Goal: Task Accomplishment & Management: Complete application form

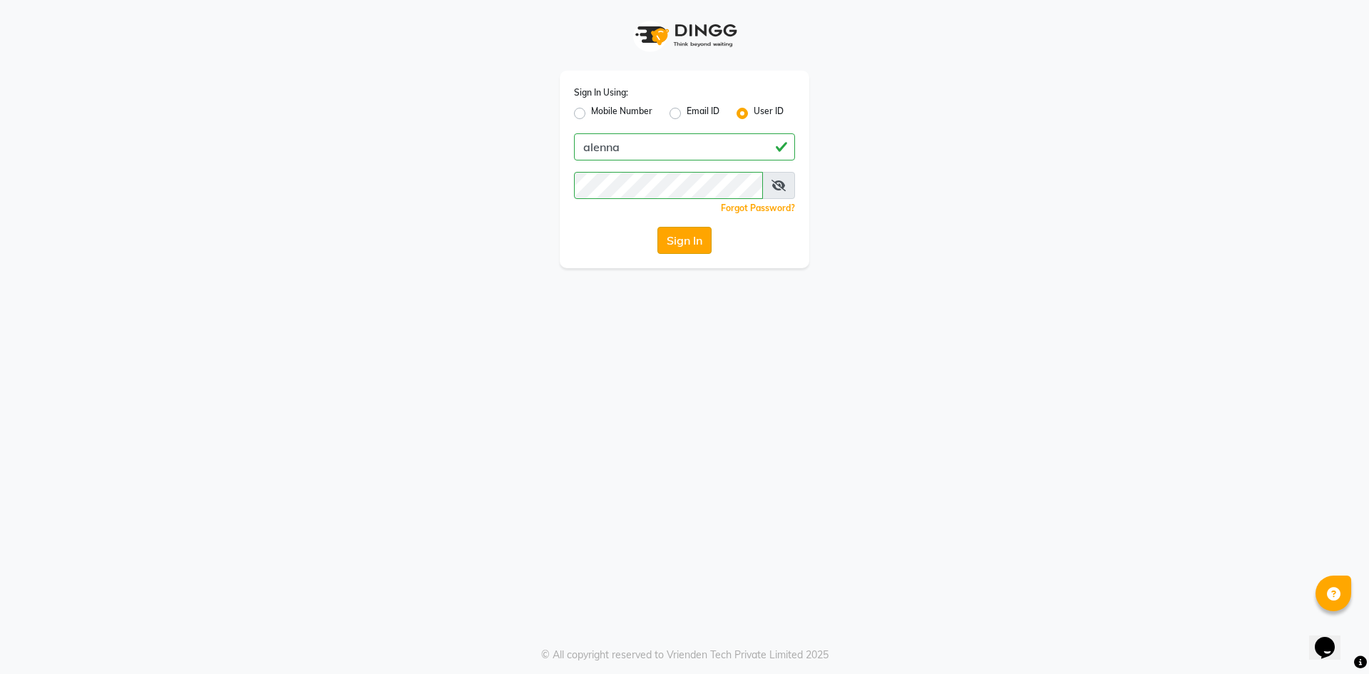
click at [697, 240] on button "Sign In" at bounding box center [684, 240] width 54 height 27
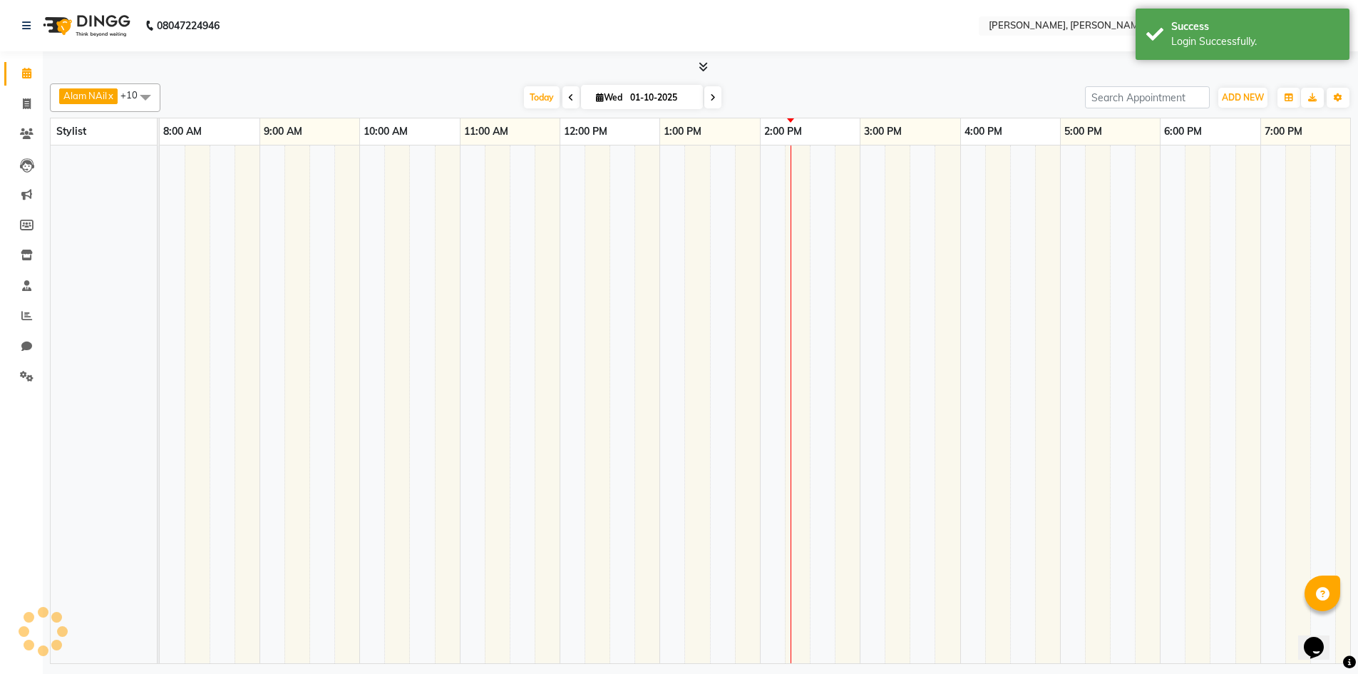
select select "en"
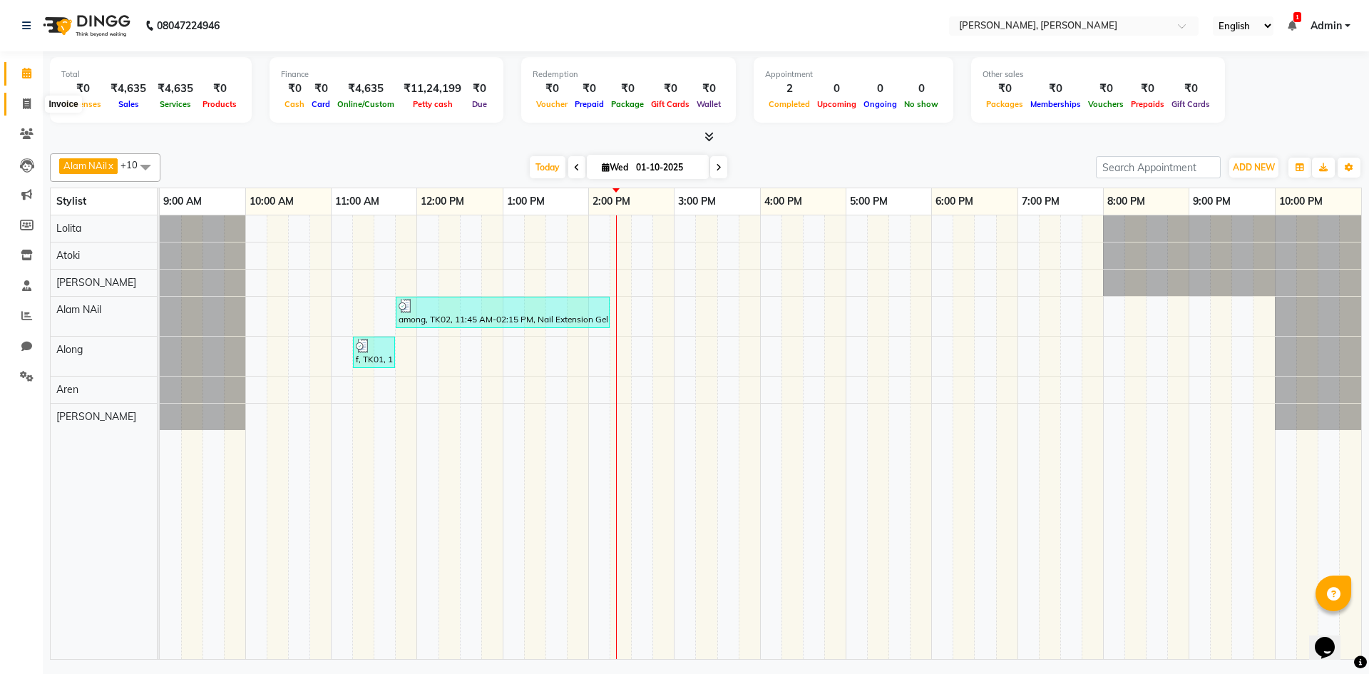
click at [21, 101] on span at bounding box center [26, 104] width 25 height 16
select select "service"
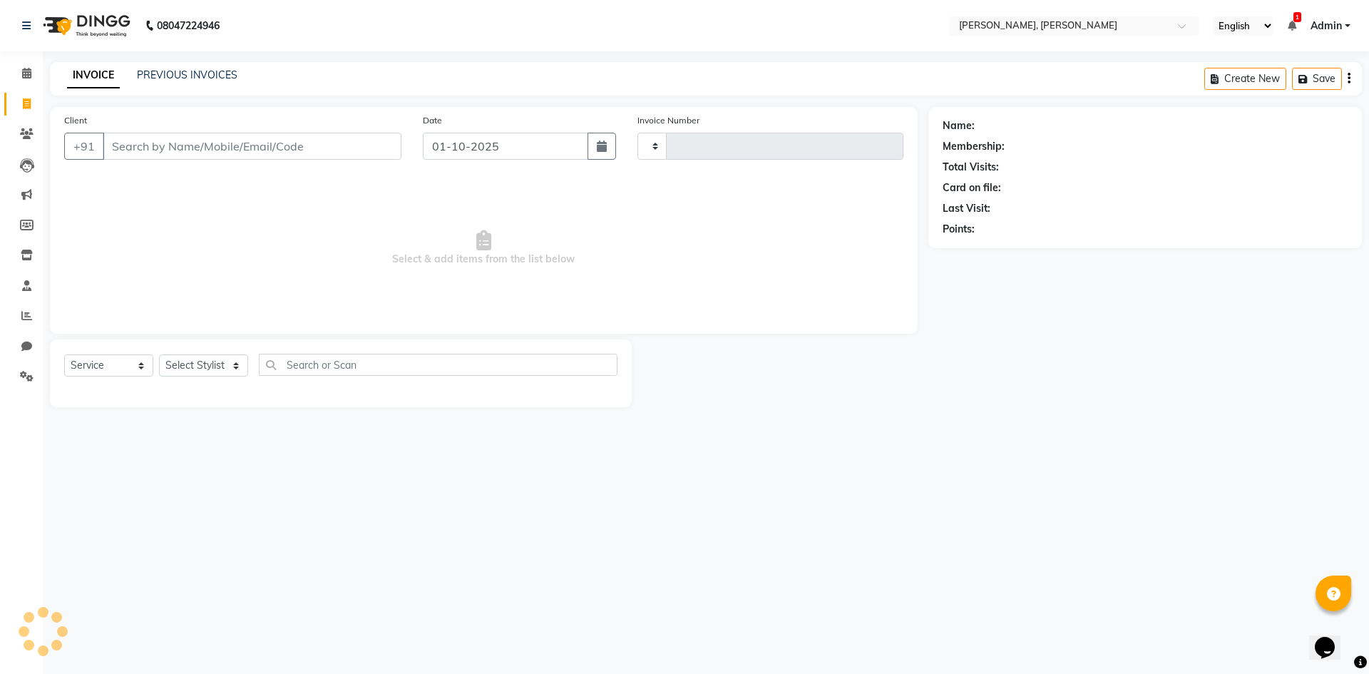
type input "0720"
select select "5264"
click at [245, 359] on select "Select Stylist Alam NAil Along anju [PERSON_NAME] [PERSON_NAME] Lolita luni" at bounding box center [203, 365] width 89 height 22
select select "34979"
click at [159, 354] on select "Select Stylist Alam NAil Along anju [PERSON_NAME] [PERSON_NAME] Lolita luni" at bounding box center [203, 365] width 89 height 22
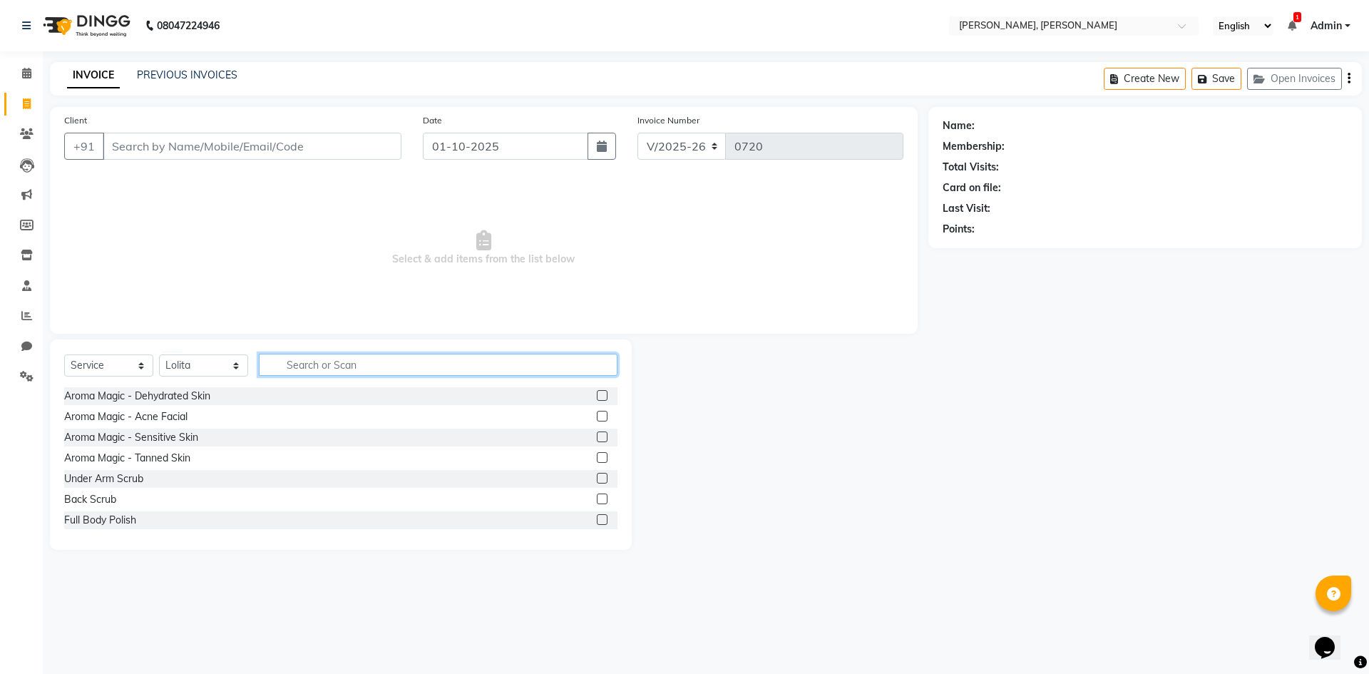
click at [433, 365] on input "text" at bounding box center [438, 365] width 359 height 22
type input "ka"
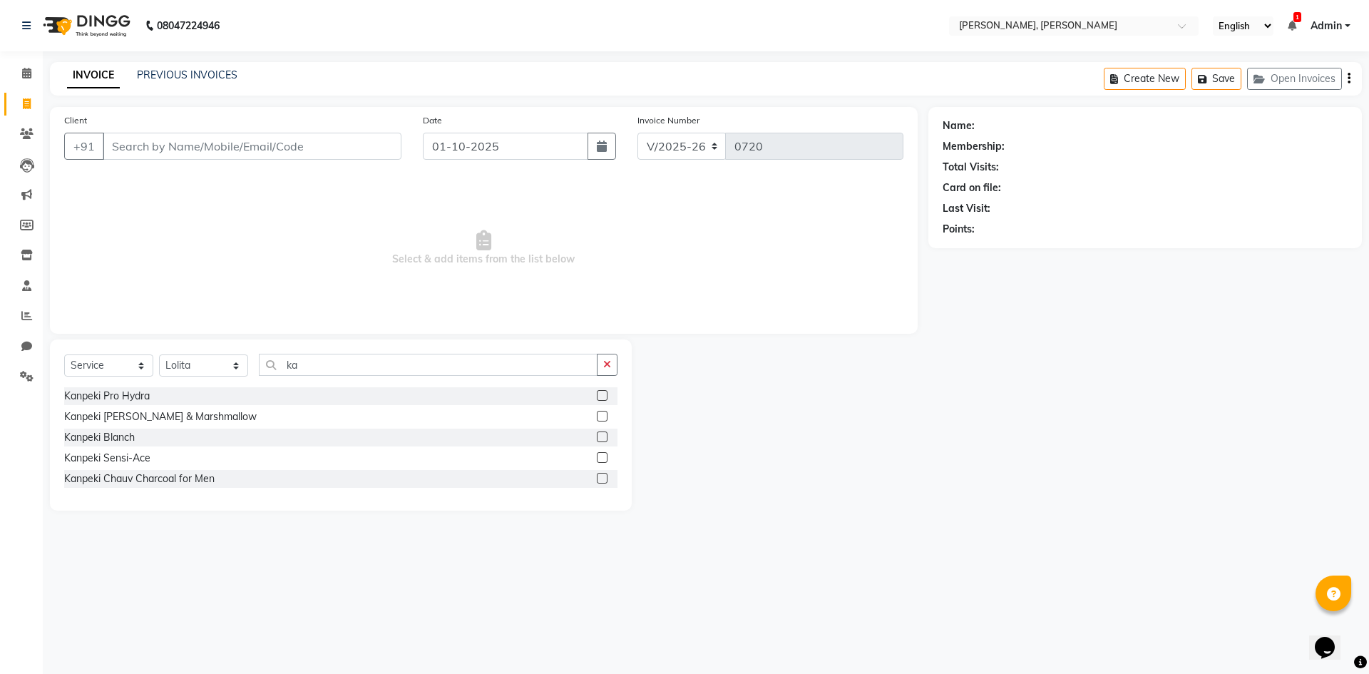
click at [601, 419] on label at bounding box center [602, 416] width 11 height 11
click at [601, 419] on input "checkbox" at bounding box center [601, 416] width 9 height 9
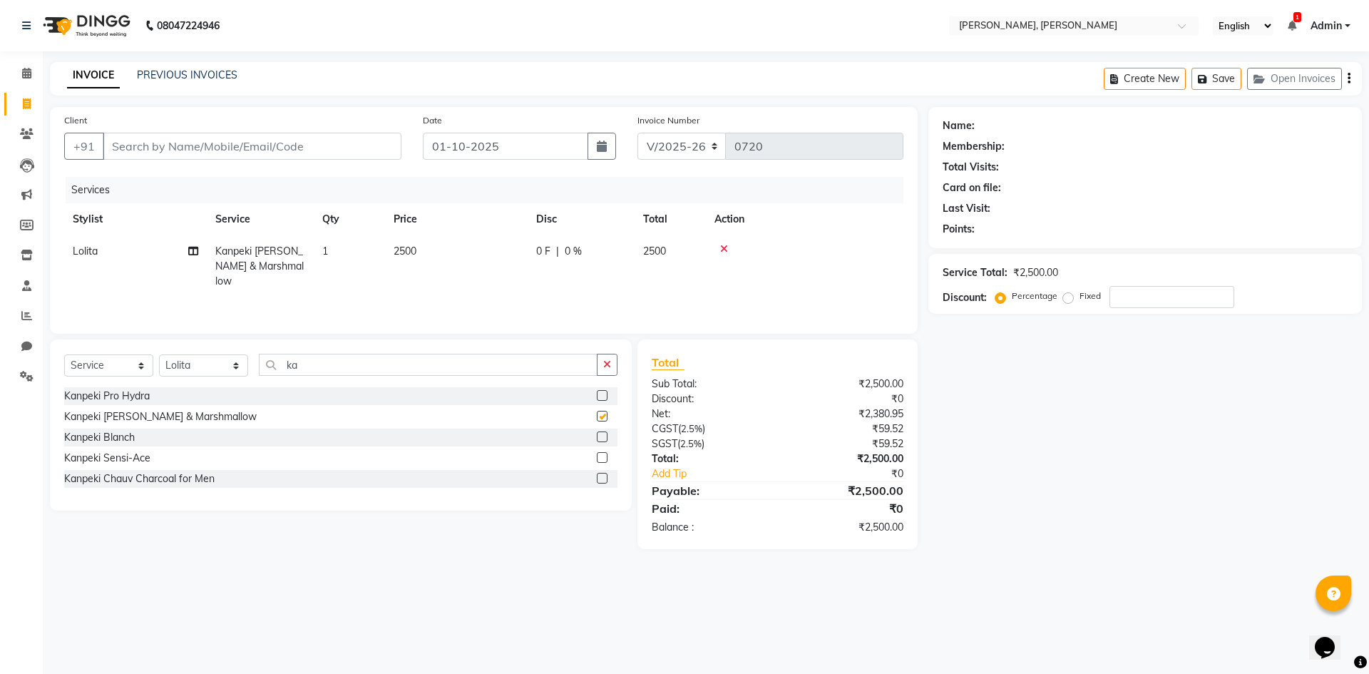
checkbox input "false"
click at [234, 362] on select "Select Stylist Alam NAil Along anju [PERSON_NAME] [PERSON_NAME] Lolita luni" at bounding box center [203, 365] width 89 height 22
select select "91575"
click at [159, 354] on select "Select Stylist Alam NAil Along anju [PERSON_NAME] [PERSON_NAME] Lolita luni" at bounding box center [203, 365] width 89 height 22
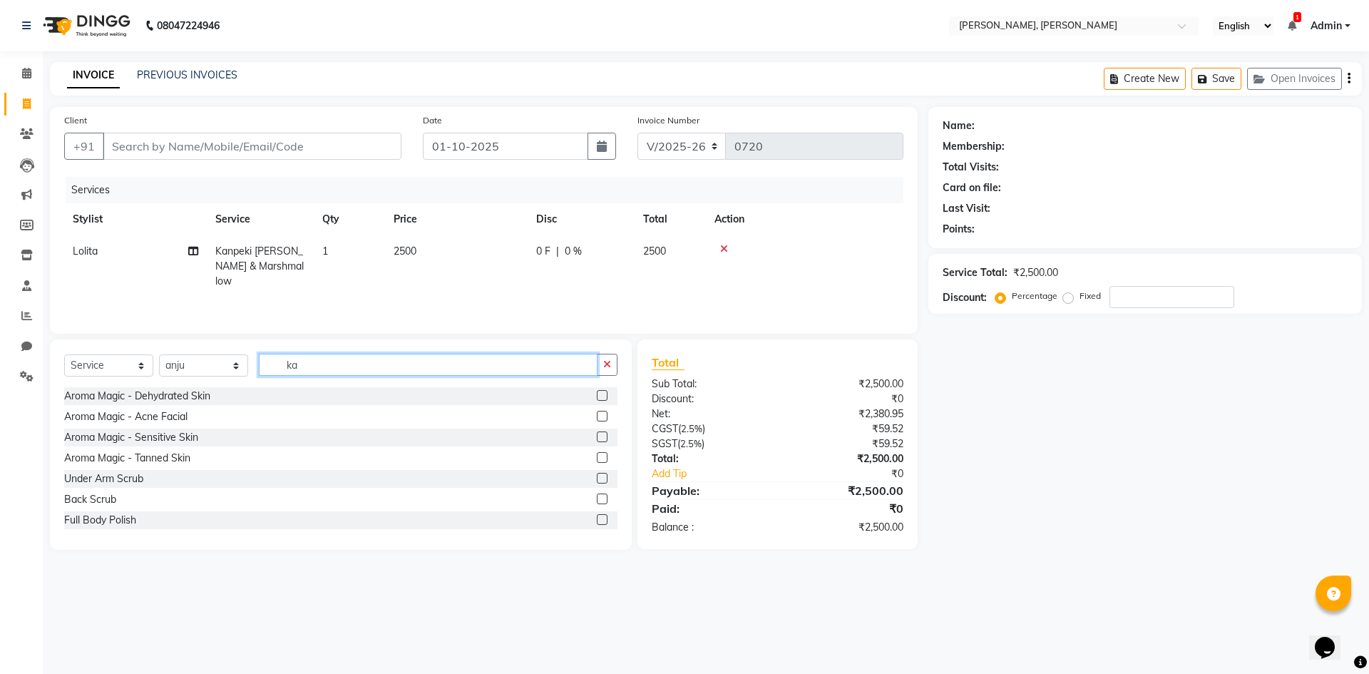
click at [327, 366] on input "ka" at bounding box center [428, 365] width 339 height 22
type input "k"
type input "pe"
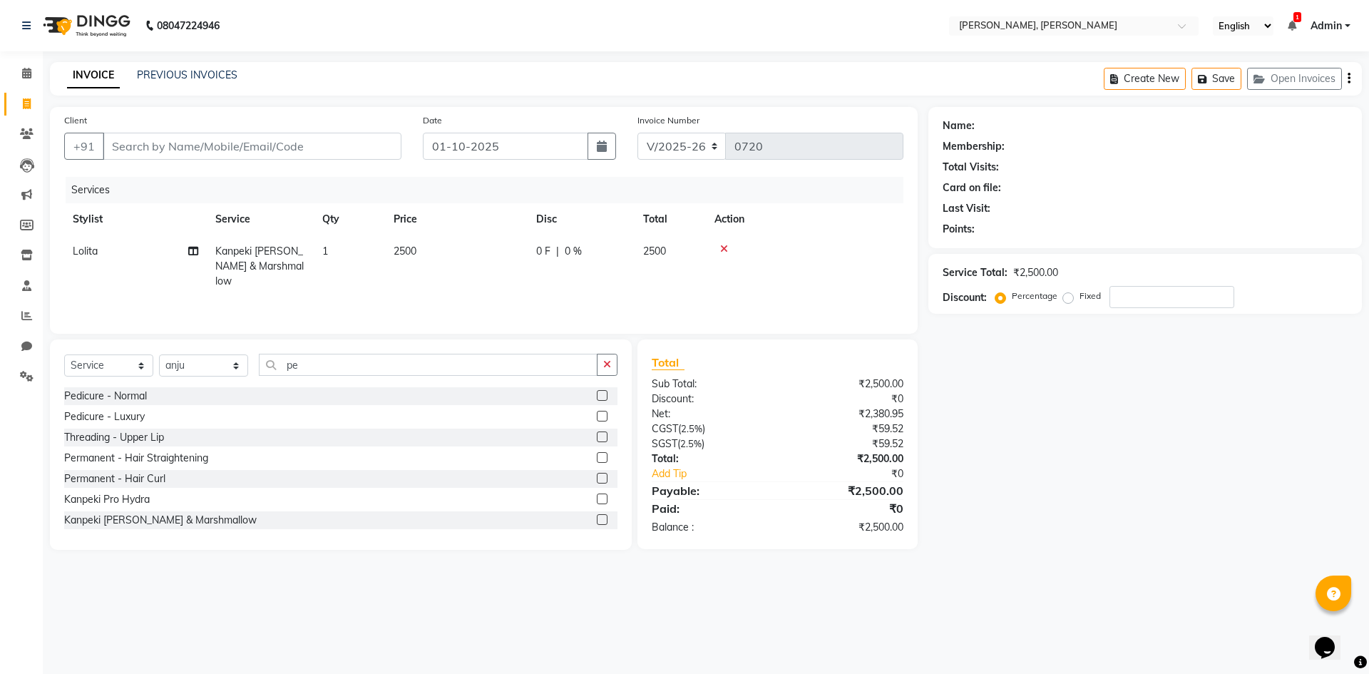
click at [597, 394] on label at bounding box center [602, 395] width 11 height 11
click at [597, 394] on input "checkbox" at bounding box center [601, 395] width 9 height 9
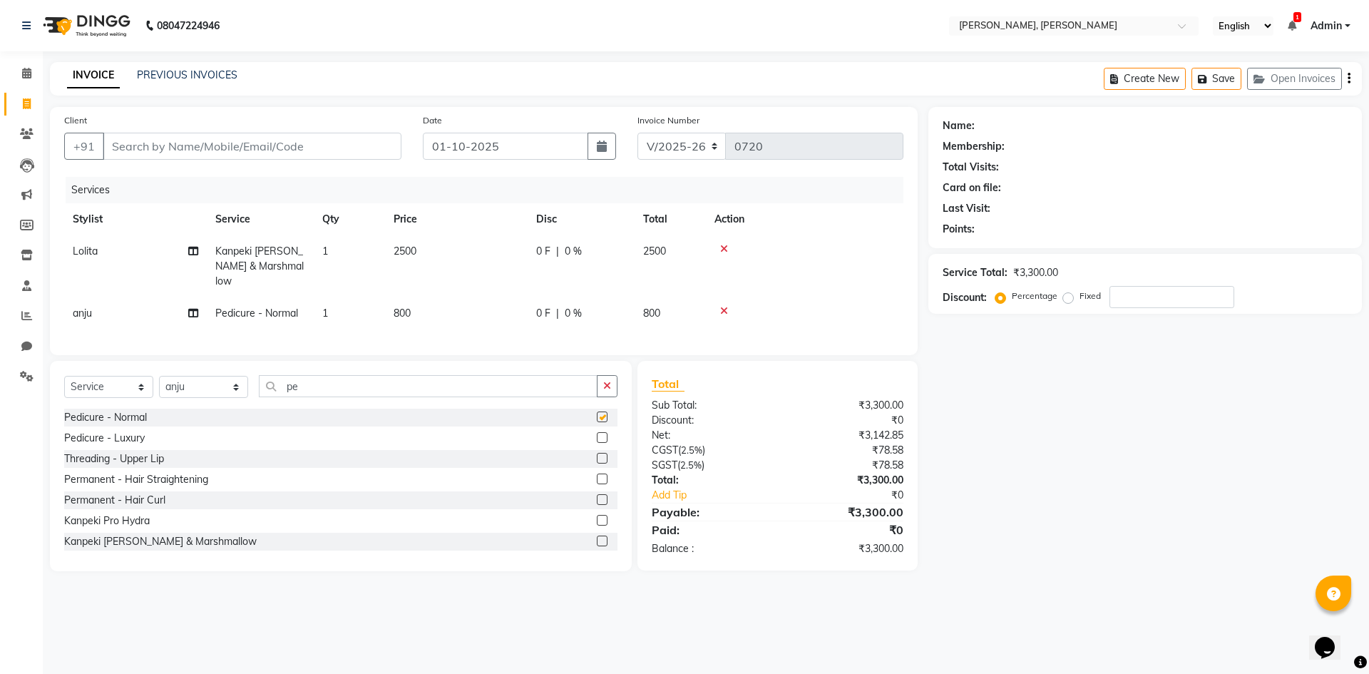
checkbox input "false"
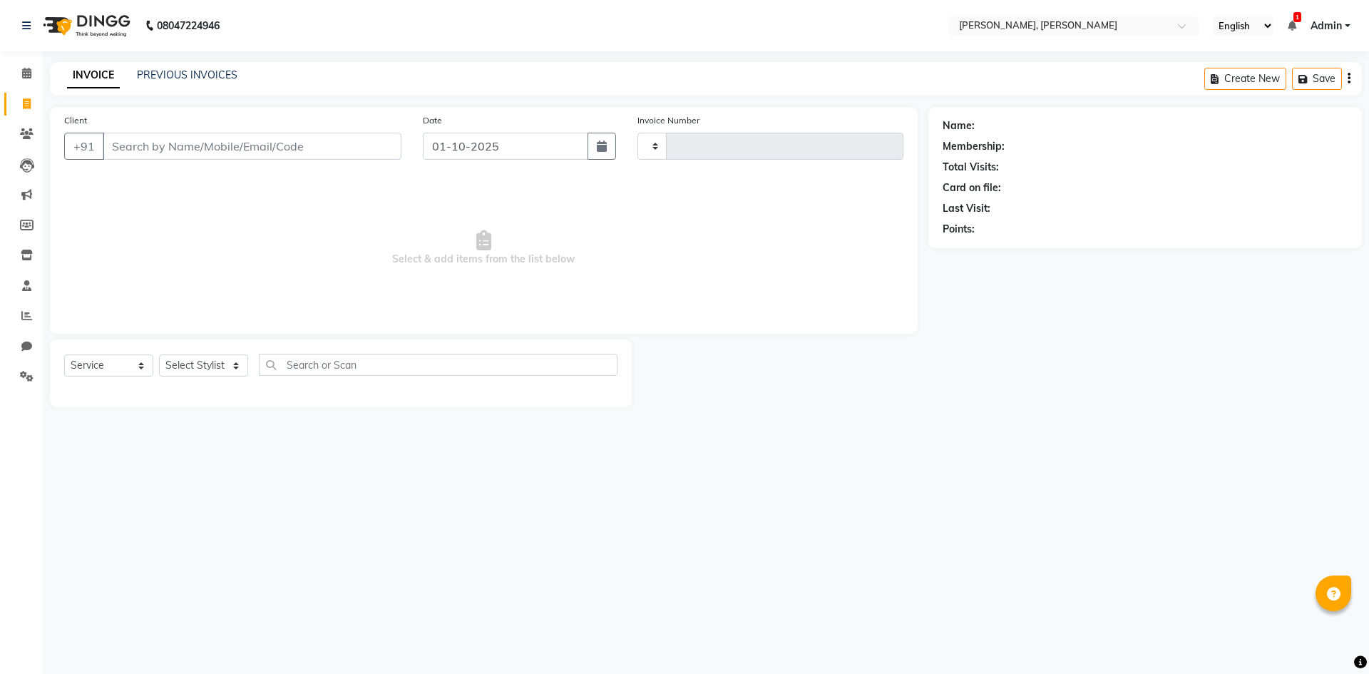
select select "service"
type input "0720"
select select "5264"
click at [233, 365] on select "Select Stylist Alam NAil Along anju [PERSON_NAME] [PERSON_NAME] Lolita luni" at bounding box center [203, 365] width 89 height 22
select select "34979"
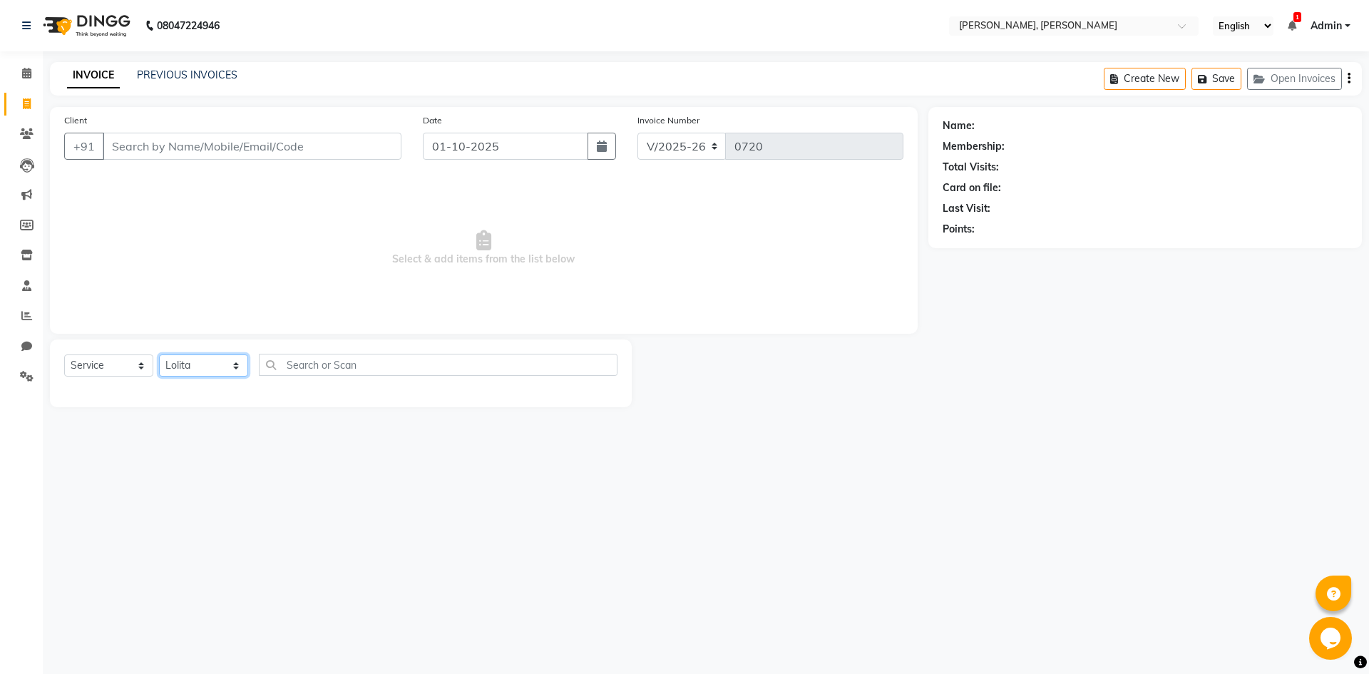
click at [159, 354] on select "Select Stylist Alam NAil Along anju [PERSON_NAME] [PERSON_NAME] Lolita luni" at bounding box center [203, 365] width 89 height 22
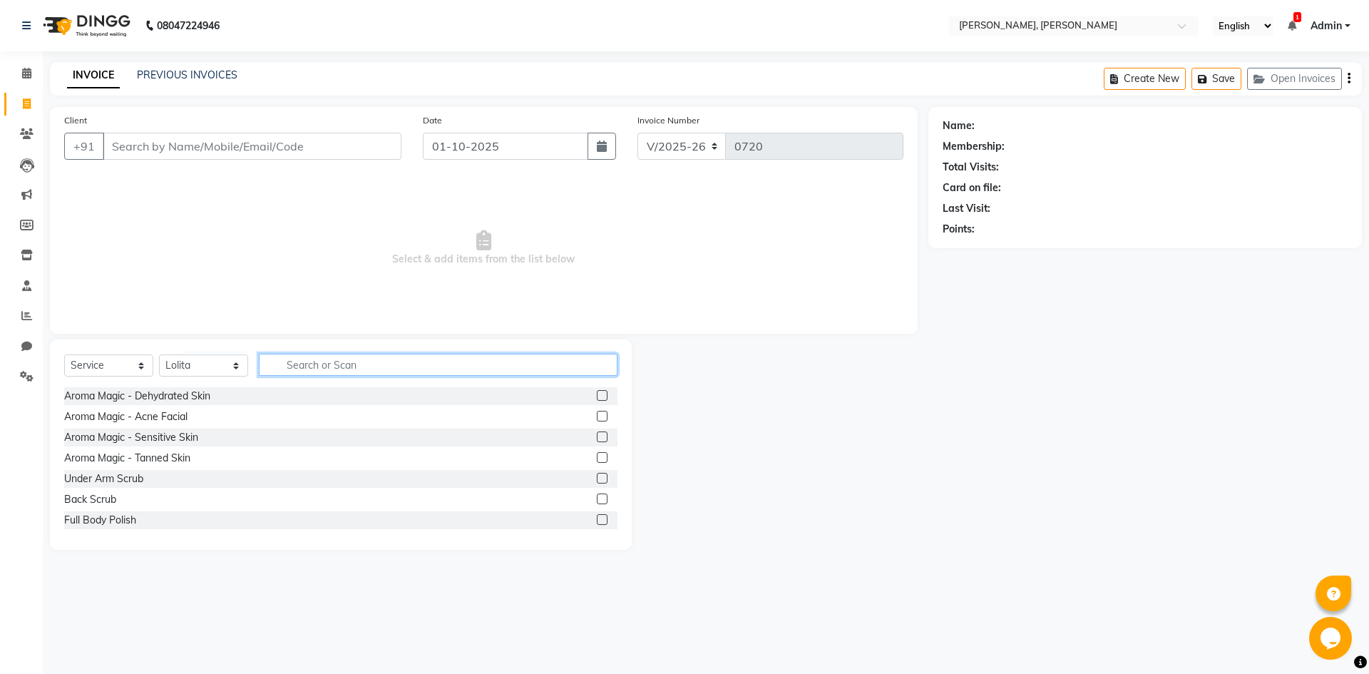
click at [280, 359] on input "text" at bounding box center [438, 365] width 359 height 22
type input "kan"
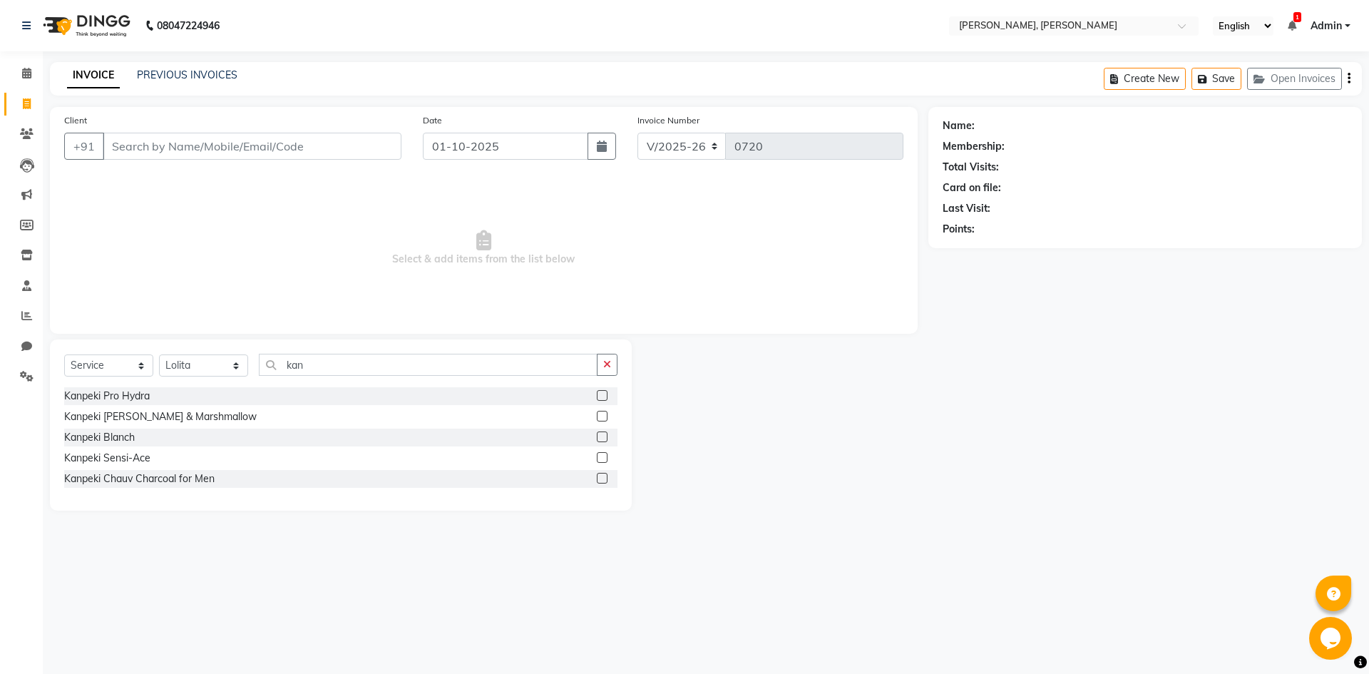
click at [601, 411] on label at bounding box center [602, 416] width 11 height 11
click at [601, 412] on input "checkbox" at bounding box center [601, 416] width 9 height 9
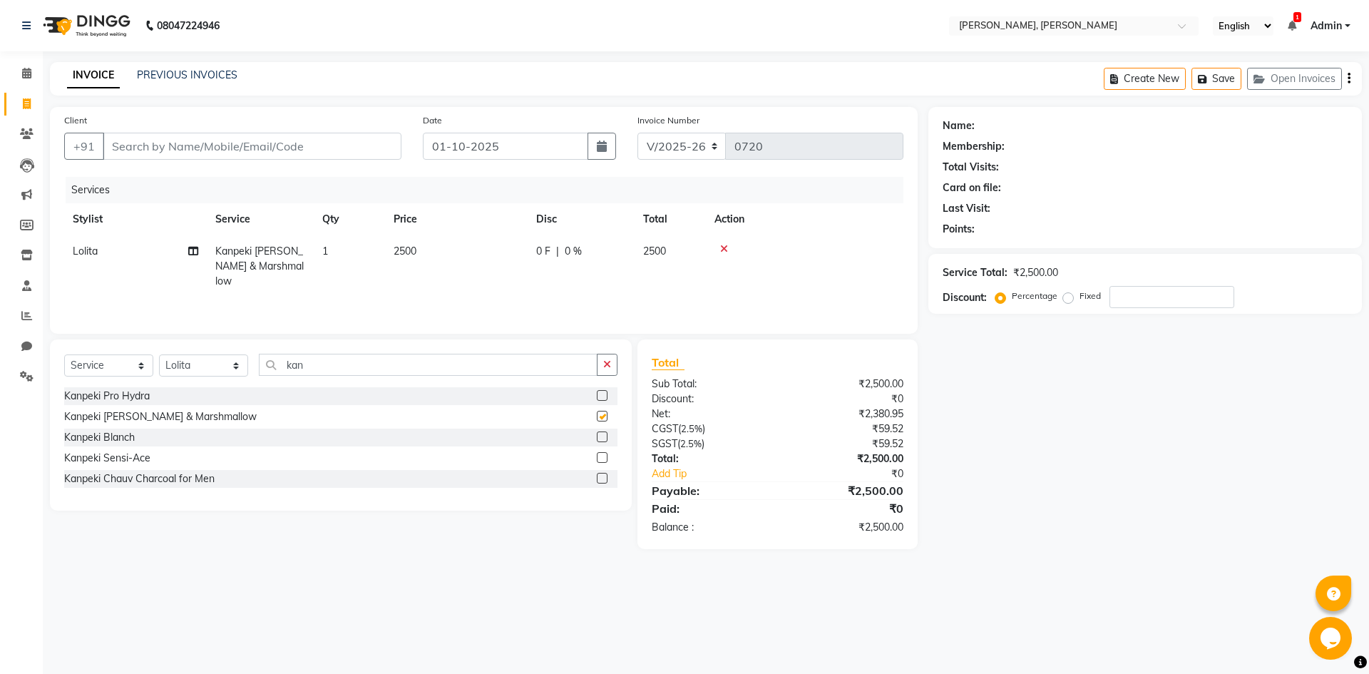
checkbox input "false"
click at [235, 370] on select "Select Stylist Alam NAil Along anju [PERSON_NAME] [PERSON_NAME] Lolita luni" at bounding box center [203, 365] width 89 height 22
select select "91575"
click at [159, 354] on select "Select Stylist Alam NAil Along anju [PERSON_NAME] [PERSON_NAME] Lolita luni" at bounding box center [203, 365] width 89 height 22
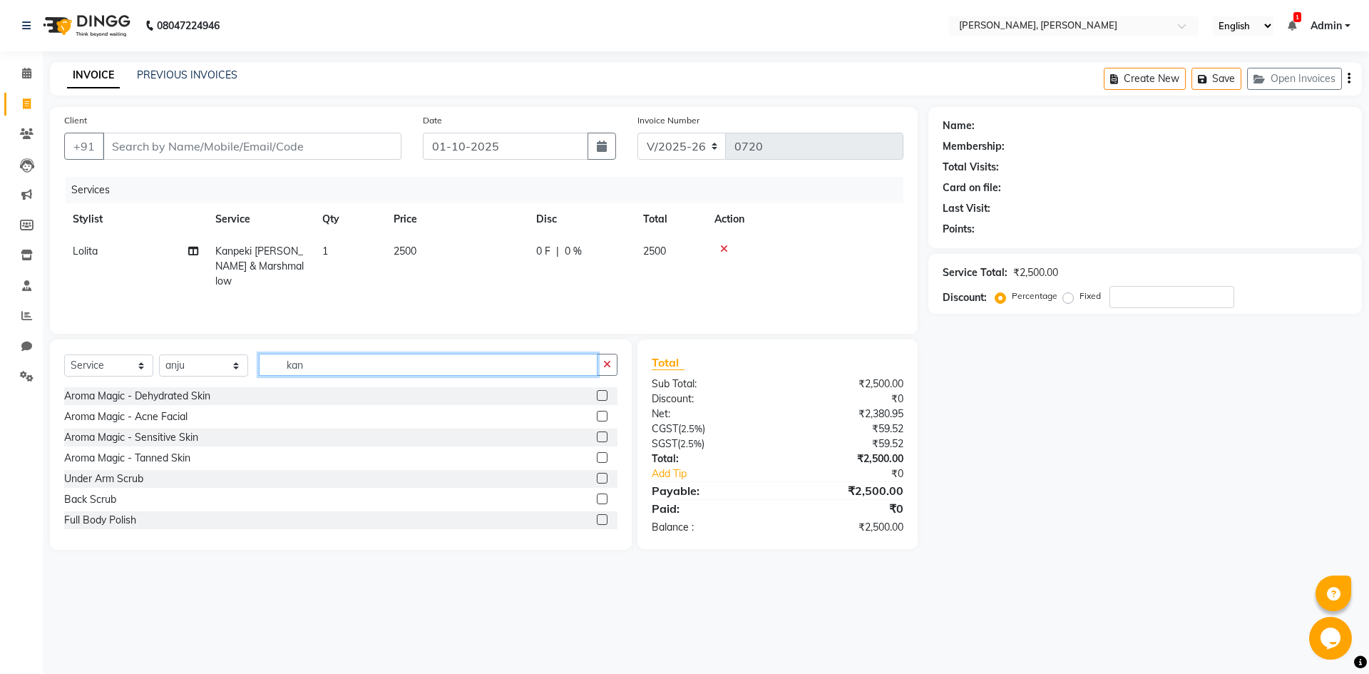
click at [322, 364] on input "kan" at bounding box center [428, 365] width 339 height 22
type input "k"
type input "pe"
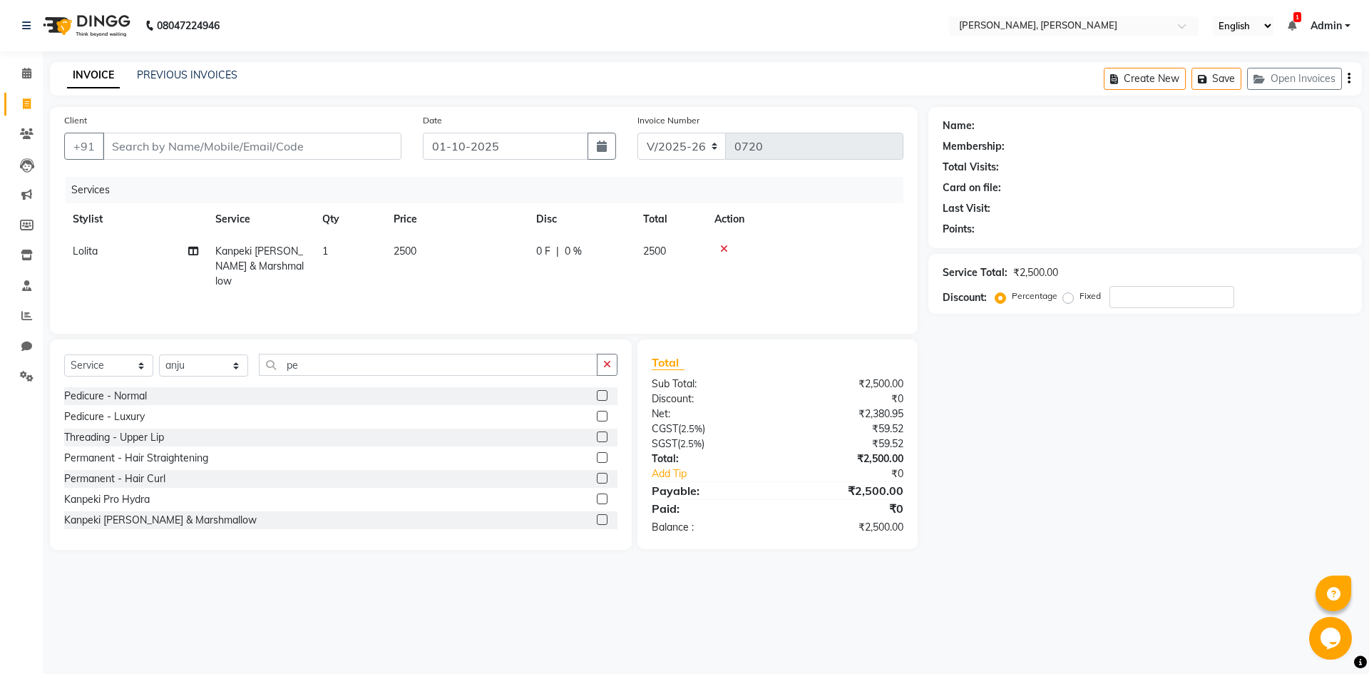
click at [597, 391] on label at bounding box center [602, 395] width 11 height 11
click at [597, 391] on input "checkbox" at bounding box center [601, 395] width 9 height 9
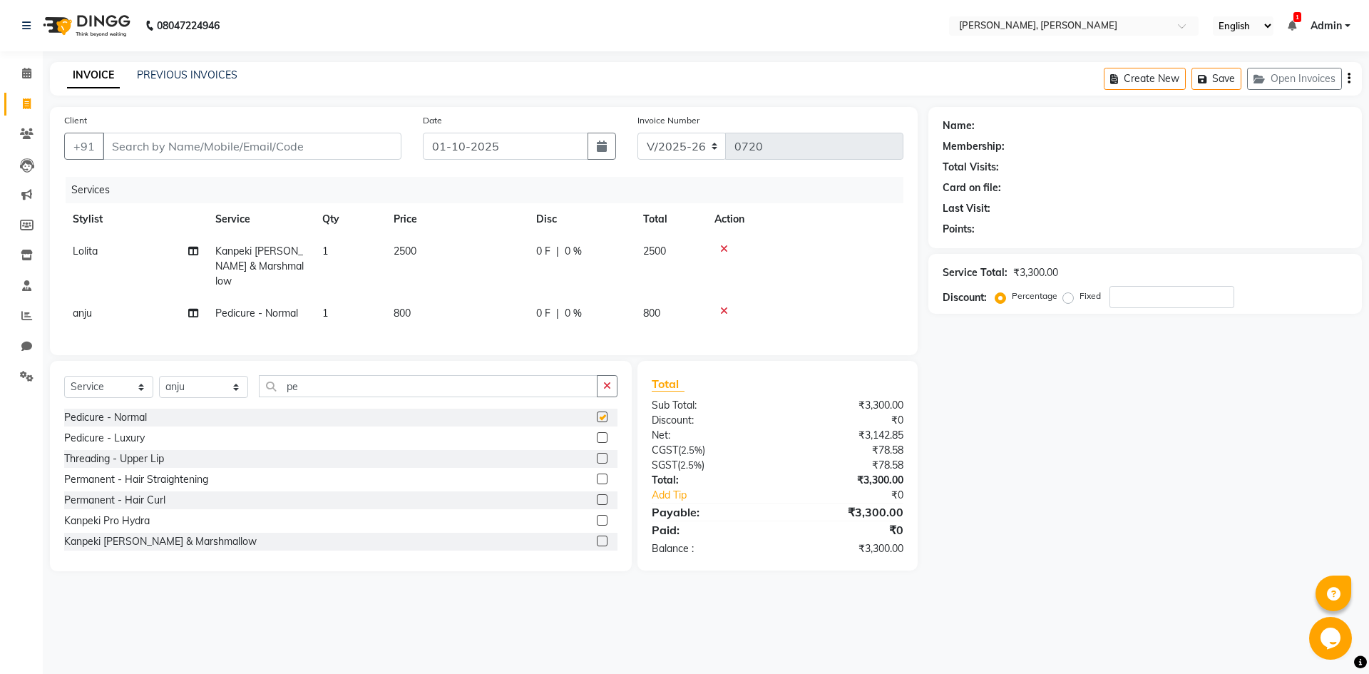
checkbox input "false"
